Goal: Navigation & Orientation: Find specific page/section

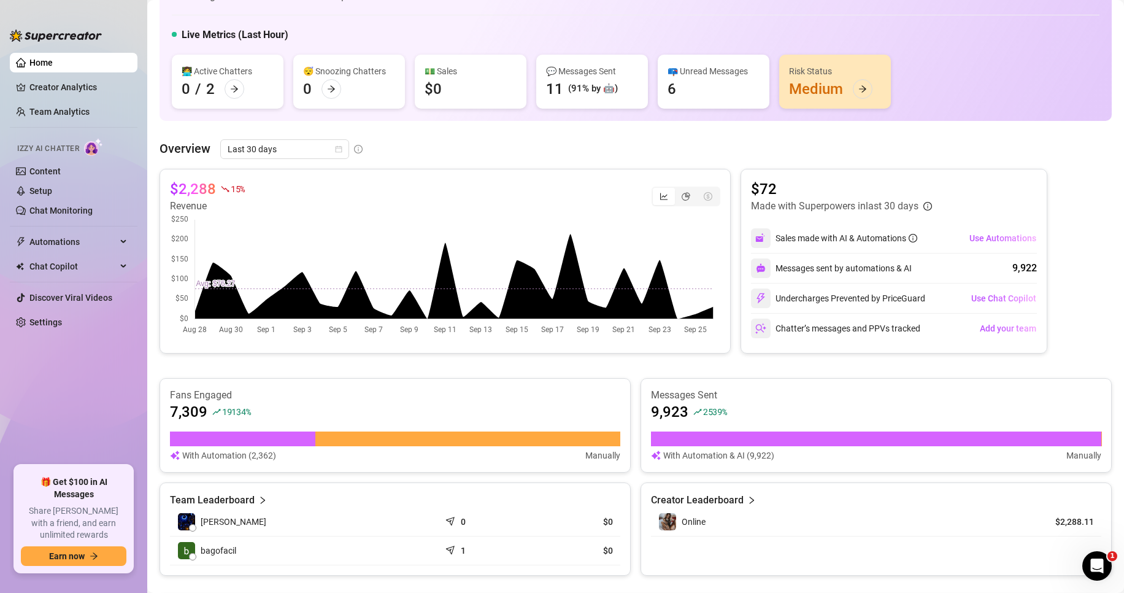
scroll to position [49, 0]
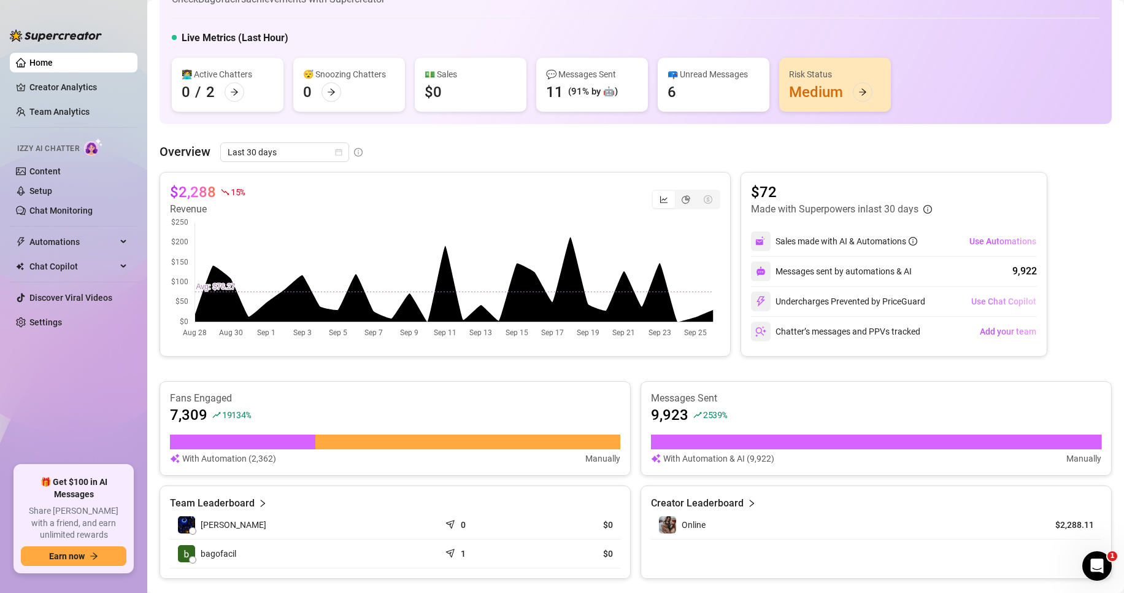
click at [987, 303] on span "Use Chat Copilot" at bounding box center [1004, 301] width 65 height 10
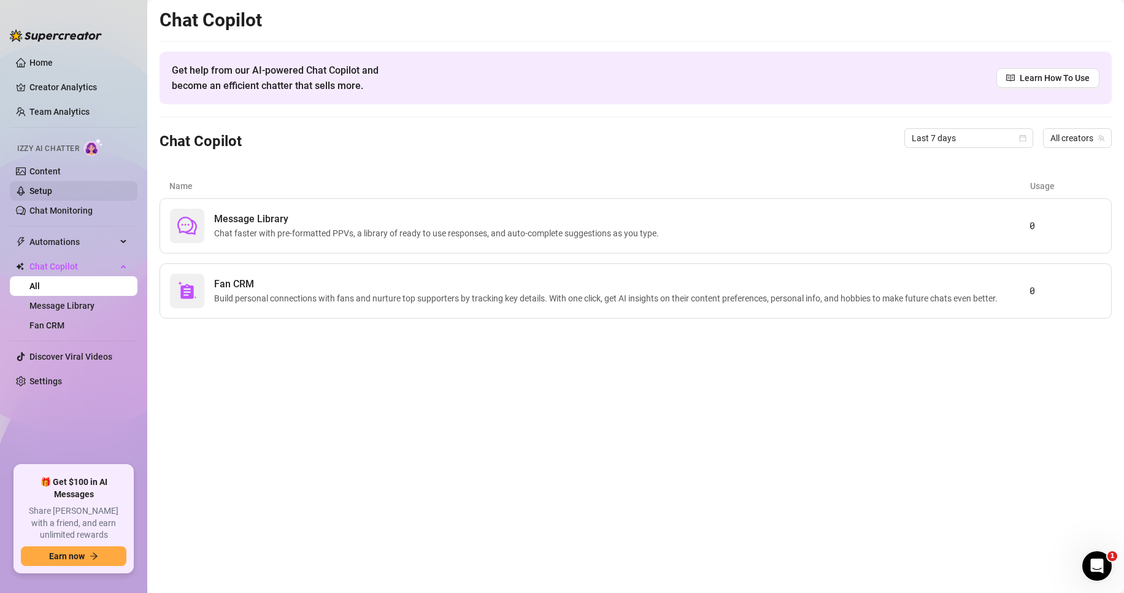
click at [52, 187] on link "Setup" at bounding box center [40, 191] width 23 height 10
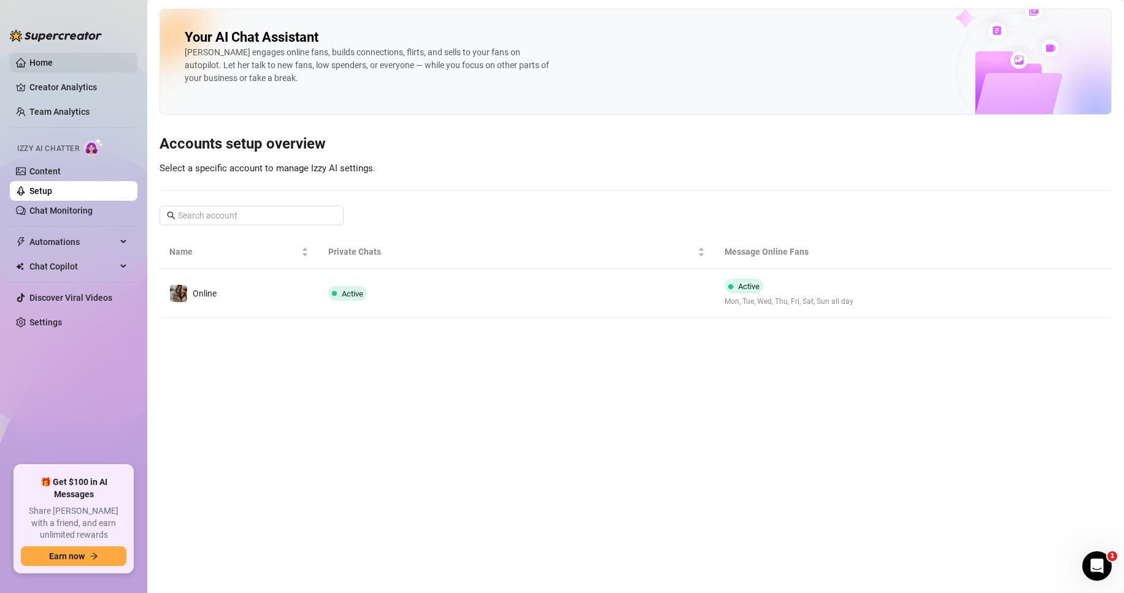
click at [53, 58] on link "Home" at bounding box center [40, 63] width 23 height 10
